Goal: Information Seeking & Learning: Learn about a topic

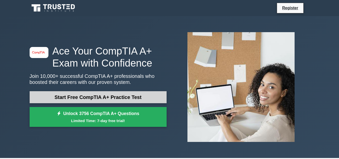
click at [77, 100] on link "Start Free CompTIA A+ Practice Test" at bounding box center [98, 97] width 137 height 12
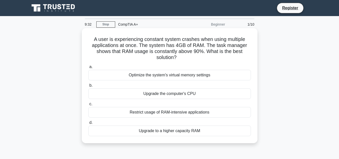
click at [181, 130] on div "Upgrade to a higher capacity RAM" at bounding box center [169, 130] width 163 height 11
click at [88, 124] on input "d. Upgrade to a higher capacity RAM" at bounding box center [88, 122] width 0 height 3
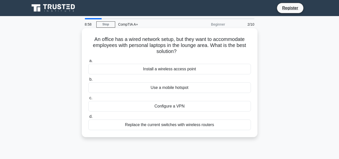
click at [197, 70] on div "Install a wireless access point" at bounding box center [169, 69] width 163 height 11
click at [88, 62] on input "a. Install a wireless access point" at bounding box center [88, 60] width 0 height 3
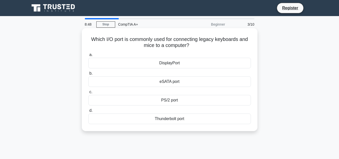
drag, startPoint x: 182, startPoint y: 116, endPoint x: 157, endPoint y: 110, distance: 26.4
click at [157, 110] on label "d. Thunderbolt port" at bounding box center [169, 115] width 163 height 17
click at [88, 110] on input "d. Thunderbolt port" at bounding box center [88, 110] width 0 height 3
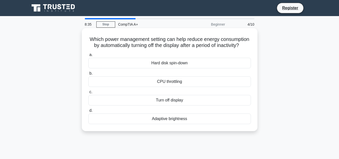
click at [184, 123] on div "Adaptive brightness" at bounding box center [169, 118] width 163 height 11
click at [88, 112] on input "d. Adaptive brightness" at bounding box center [88, 110] width 0 height 3
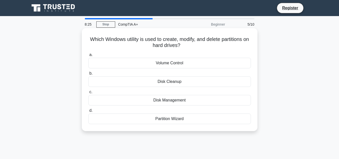
click at [191, 98] on div "Disk Management" at bounding box center [169, 100] width 163 height 11
click at [88, 94] on input "c. Disk Management" at bounding box center [88, 91] width 0 height 3
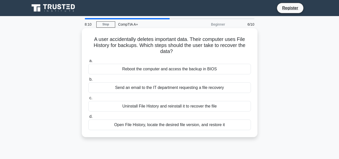
click at [187, 123] on div "Open File History, locate the desired file version, and restore it" at bounding box center [169, 124] width 163 height 11
click at [88, 118] on input "d. Open File History, locate the desired file version, and restore it" at bounding box center [88, 116] width 0 height 3
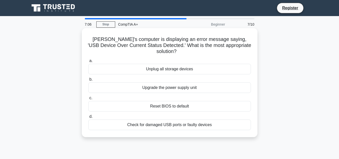
click at [192, 121] on div "Check for damaged USB ports or faulty devices" at bounding box center [169, 124] width 163 height 11
click at [88, 118] on input "d. Check for damaged USB ports or faulty devices" at bounding box center [88, 116] width 0 height 3
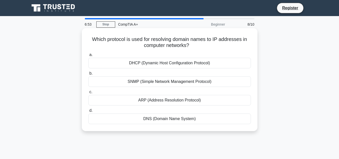
click at [164, 121] on div "DNS (Domain Name System)" at bounding box center [169, 118] width 163 height 11
click at [88, 112] on input "d. DNS (Domain Name System)" at bounding box center [88, 110] width 0 height 3
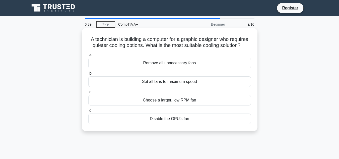
click at [154, 63] on div "Remove all unnecessary fans" at bounding box center [169, 63] width 163 height 11
click at [88, 56] on input "a. Remove all unnecessary fans" at bounding box center [88, 54] width 0 height 3
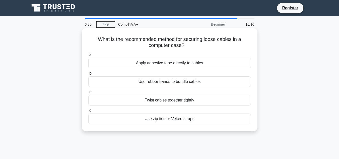
click at [162, 121] on div "Use zip ties or Velcro straps" at bounding box center [169, 118] width 163 height 11
click at [88, 112] on input "d. Use zip ties or Velcro straps" at bounding box center [88, 110] width 0 height 3
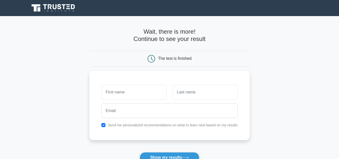
scroll to position [25, 0]
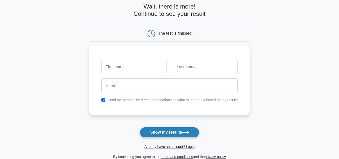
click at [181, 133] on button "Show my results" at bounding box center [169, 132] width 59 height 11
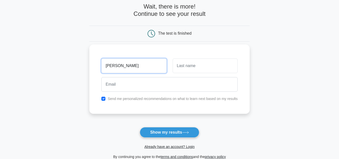
type input "Herman"
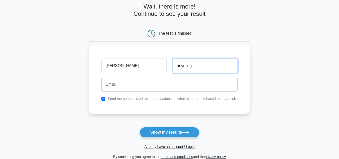
type input "neveling"
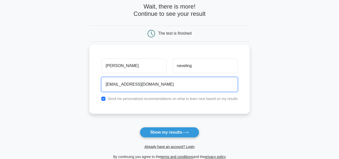
type input "Hermanneveling06@gmail.com"
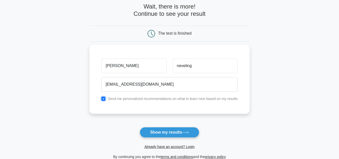
click at [103, 100] on input "checkbox" at bounding box center [103, 99] width 4 height 4
checkbox input "false"
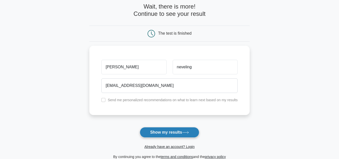
click at [177, 135] on button "Show my results" at bounding box center [169, 132] width 59 height 11
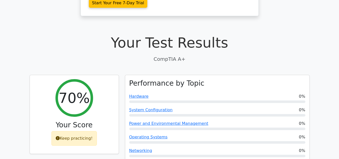
scroll to position [100, 0]
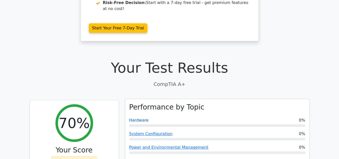
click at [139, 118] on link "Hardware" at bounding box center [138, 120] width 19 height 5
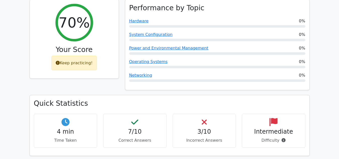
scroll to position [226, 0]
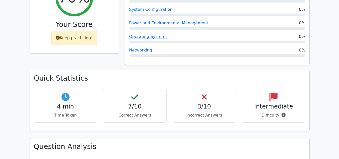
click at [225, 103] on h4 "3/10" at bounding box center [204, 106] width 55 height 7
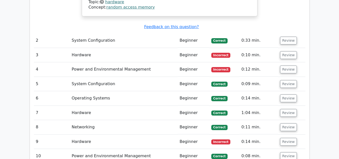
scroll to position [527, 0]
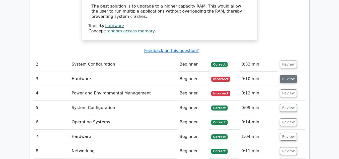
click at [286, 75] on button "Review" at bounding box center [288, 79] width 17 height 8
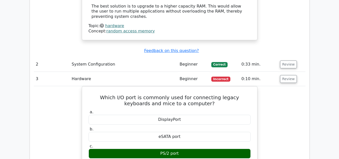
scroll to position [502, 0]
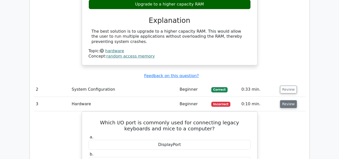
click at [282, 100] on button "Review" at bounding box center [288, 104] width 17 height 8
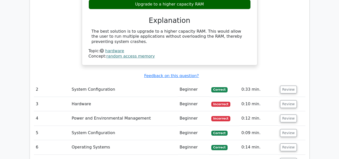
click at [281, 111] on td "Review" at bounding box center [291, 118] width 27 height 14
click at [281, 114] on button "Review" at bounding box center [288, 118] width 17 height 8
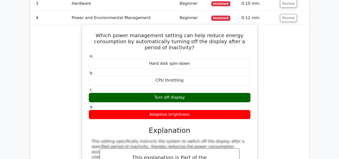
scroll to position [552, 0]
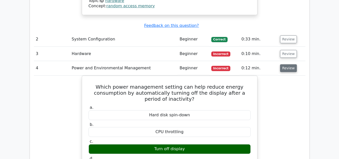
click at [292, 64] on button "Review" at bounding box center [288, 68] width 17 height 8
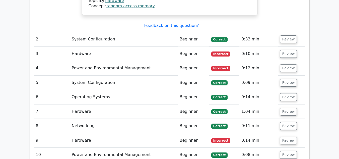
scroll to position [602, 0]
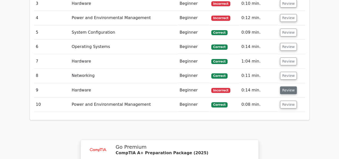
click at [289, 86] on button "Review" at bounding box center [288, 90] width 17 height 8
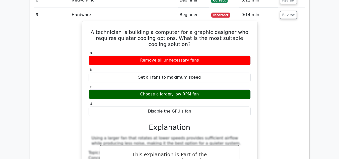
scroll to position [652, 0]
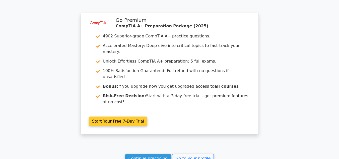
scroll to position [752, 0]
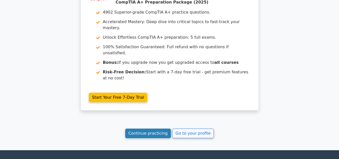
click at [168, 128] on link "Continue practicing" at bounding box center [148, 133] width 46 height 10
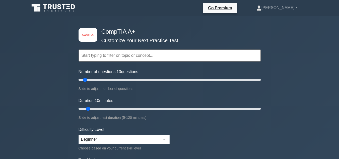
scroll to position [25, 0]
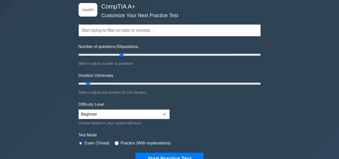
drag, startPoint x: 87, startPoint y: 54, endPoint x: 119, endPoint y: 53, distance: 32.7
type input "50"
click at [119, 53] on input "Number of questions: 50 questions" at bounding box center [170, 55] width 182 height 6
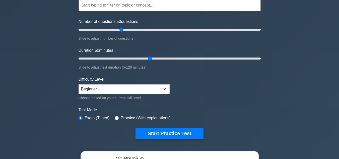
drag, startPoint x: 89, startPoint y: 58, endPoint x: 148, endPoint y: 58, distance: 59.2
type input "50"
click at [148, 58] on input "Duration: 50 minutes" at bounding box center [170, 58] width 182 height 6
drag, startPoint x: 122, startPoint y: 29, endPoint x: 113, endPoint y: 31, distance: 9.2
type input "40"
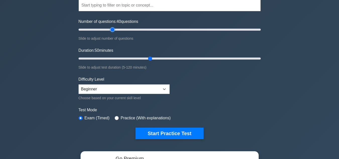
click at [113, 31] on input "Number of questions: 40 questions" at bounding box center [170, 30] width 182 height 6
drag, startPoint x: 174, startPoint y: 59, endPoint x: 342, endPoint y: 64, distance: 168.6
type input "120"
click at [261, 61] on input "Duration: 120 minutes" at bounding box center [170, 58] width 182 height 6
drag, startPoint x: 114, startPoint y: 30, endPoint x: 104, endPoint y: 31, distance: 9.8
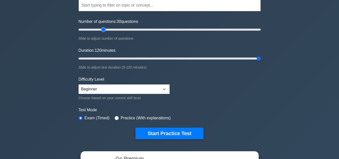
type input "30"
click at [104, 31] on input "Number of questions: 30 questions" at bounding box center [170, 30] width 182 height 6
click at [132, 84] on select "Beginner Intermediate Expert" at bounding box center [124, 89] width 91 height 10
select select "expert"
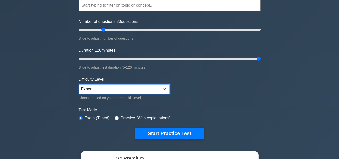
click at [79, 84] on select "Beginner Intermediate Expert" at bounding box center [124, 89] width 91 height 10
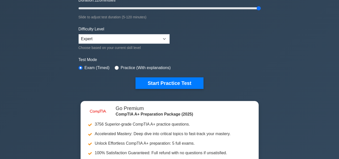
click at [128, 70] on label "Practice (With explanations)" at bounding box center [146, 68] width 50 height 6
click at [123, 67] on label "Practice (With explanations)" at bounding box center [146, 68] width 50 height 6
click at [117, 67] on input "radio" at bounding box center [117, 68] width 4 height 4
radio input "true"
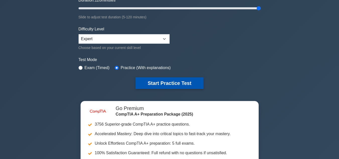
click at [149, 78] on button "Start Practice Test" at bounding box center [169, 83] width 68 height 12
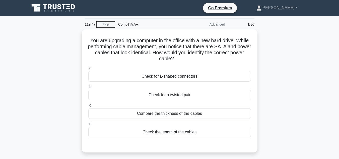
click at [36, 4] on icon at bounding box center [54, 8] width 48 height 10
